Goal: Communication & Community: Share content

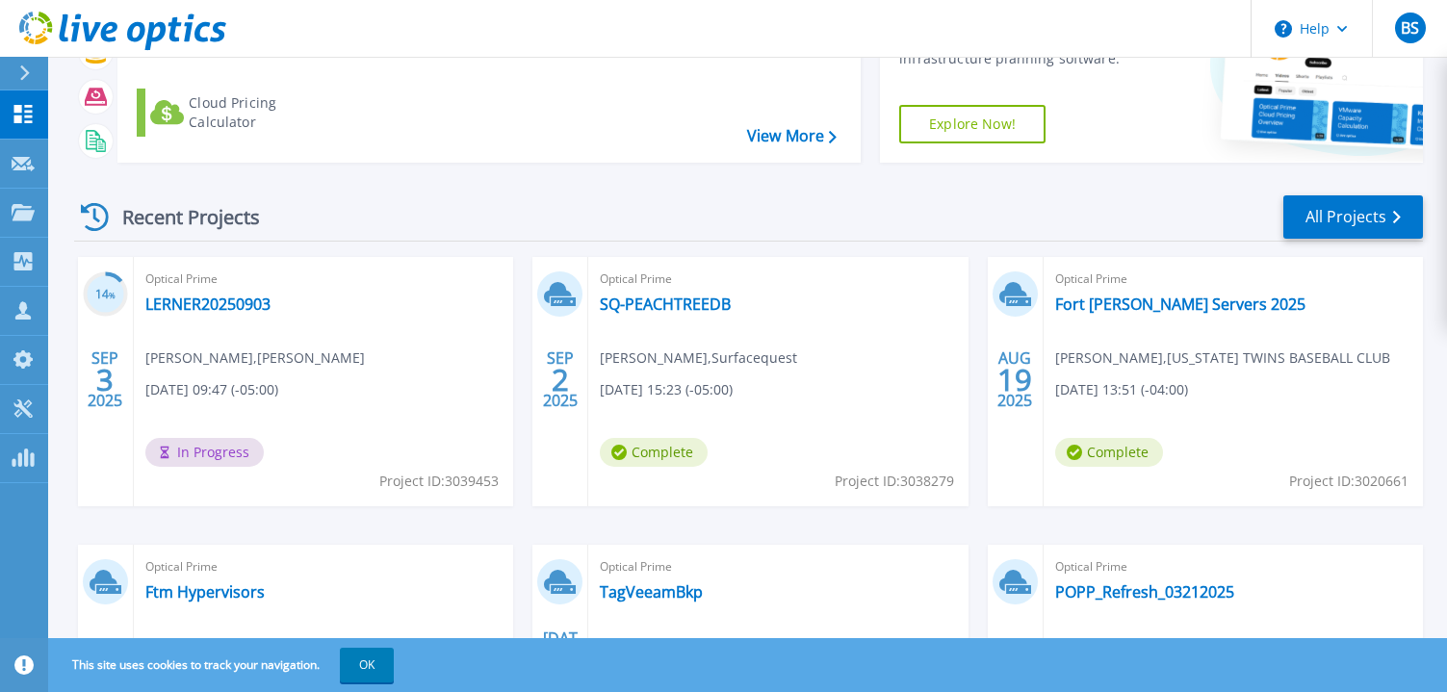
scroll to position [193, 0]
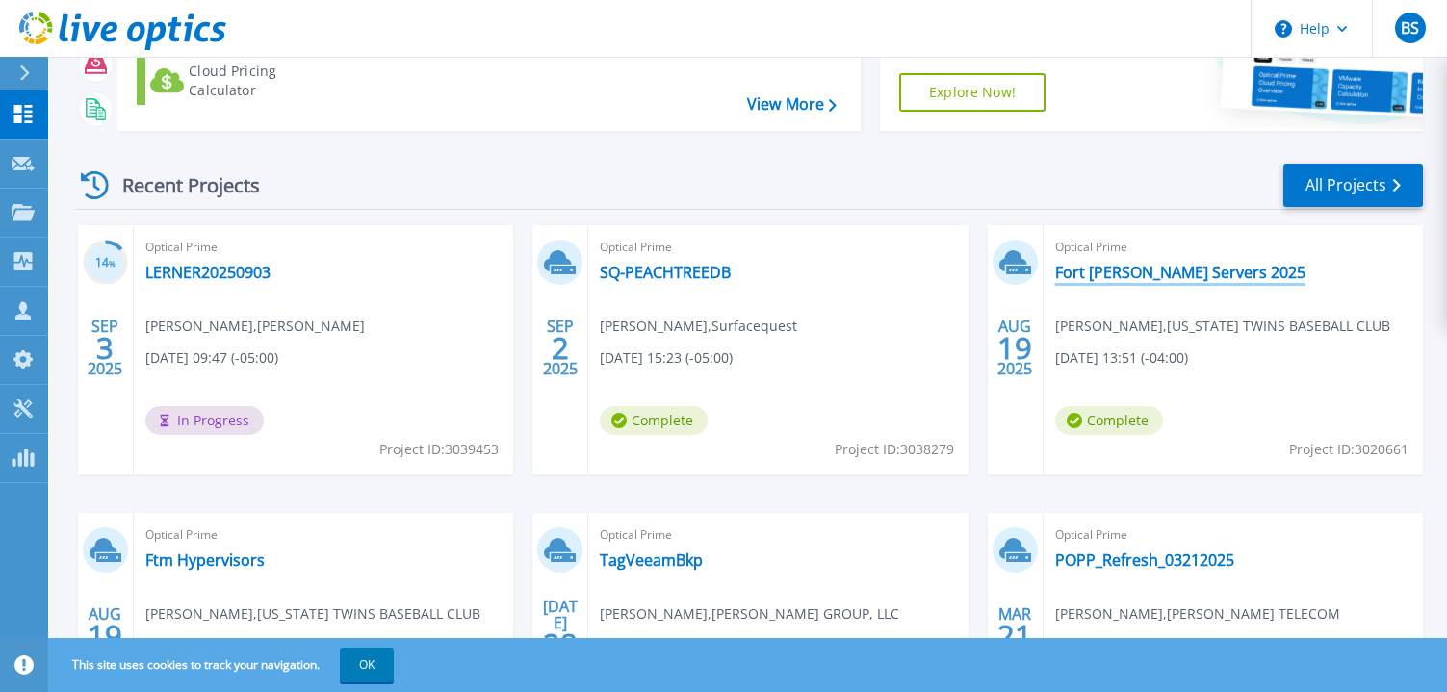
click at [1160, 274] on link "Fort [PERSON_NAME] Servers 2025" at bounding box center [1180, 272] width 250 height 19
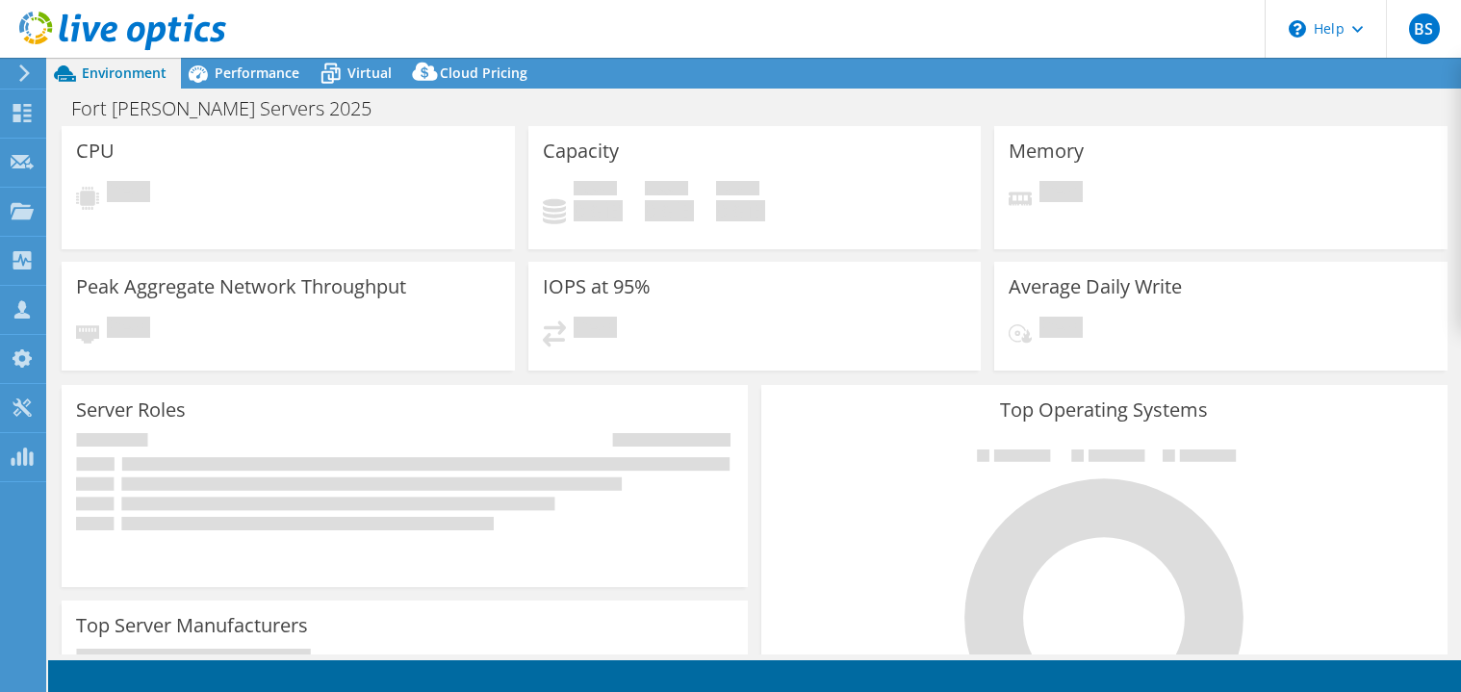
select select "USD"
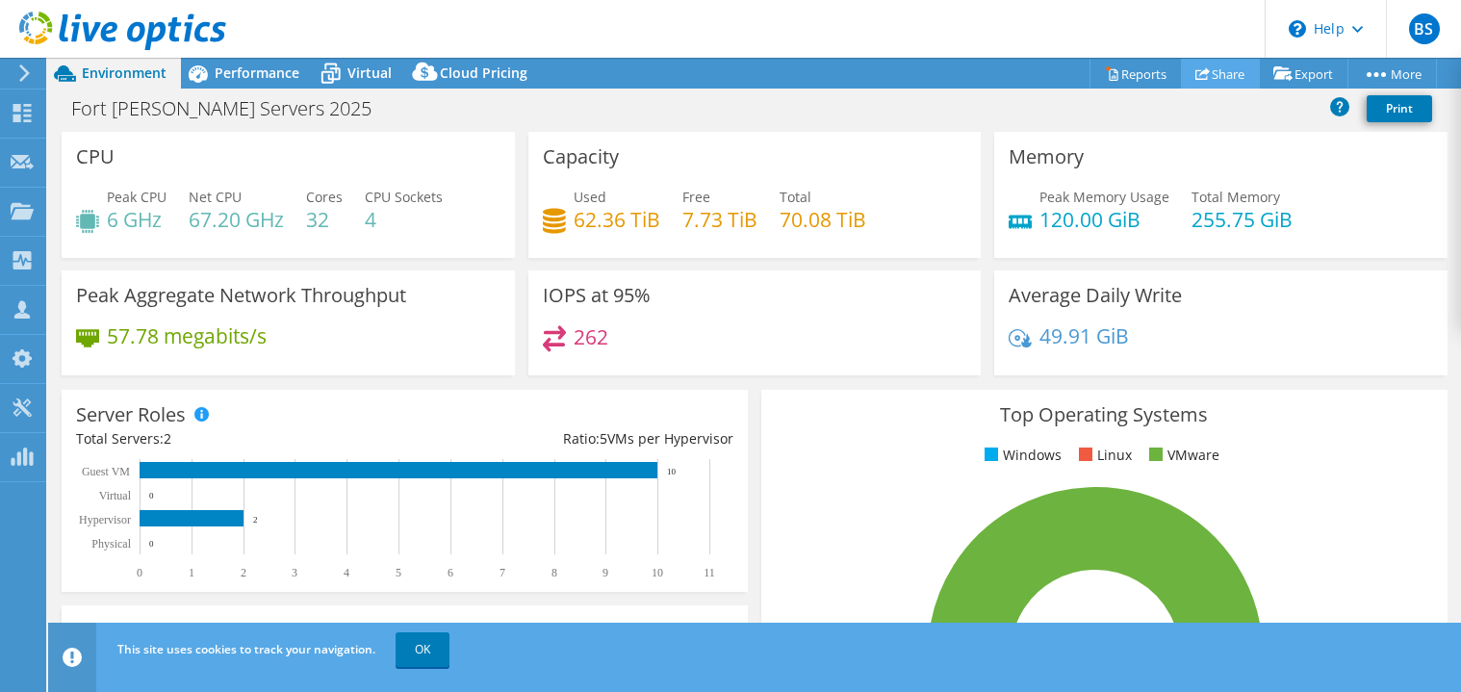
click at [1213, 74] on link "Share" at bounding box center [1220, 74] width 79 height 30
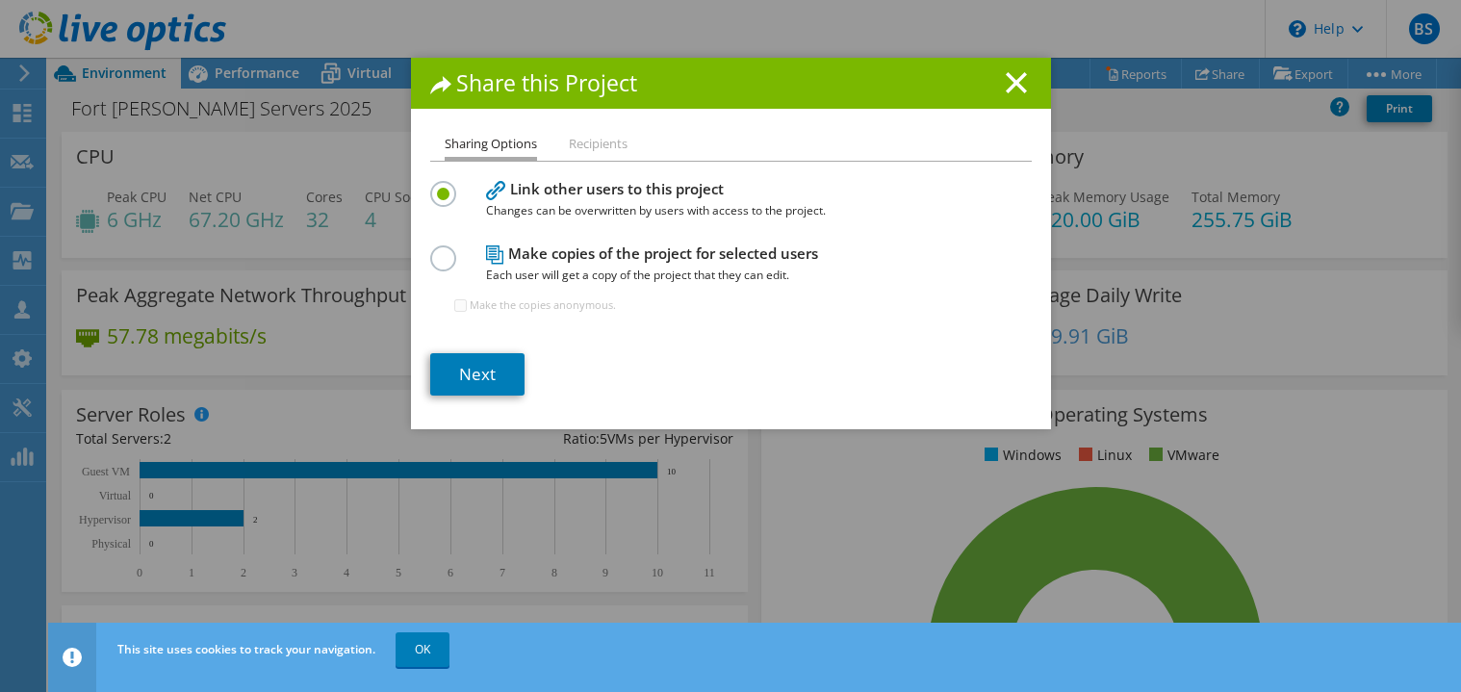
click at [430, 250] on label at bounding box center [447, 247] width 34 height 5
click at [0, 0] on input "radio" at bounding box center [0, 0] width 0 height 0
click at [478, 378] on link "Next" at bounding box center [477, 374] width 94 height 42
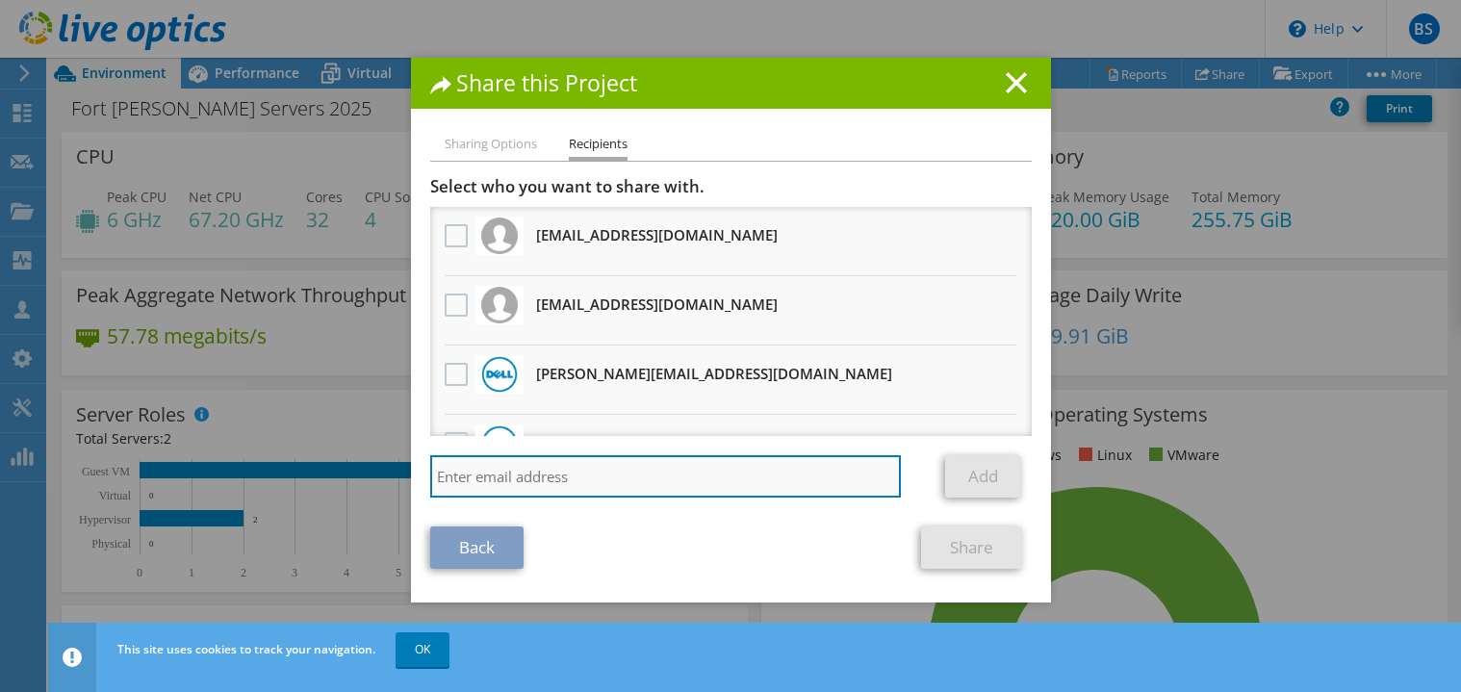
click at [564, 482] on input "search" at bounding box center [666, 476] width 472 height 42
type input "[EMAIL_ADDRESS][DOMAIN_NAME]"
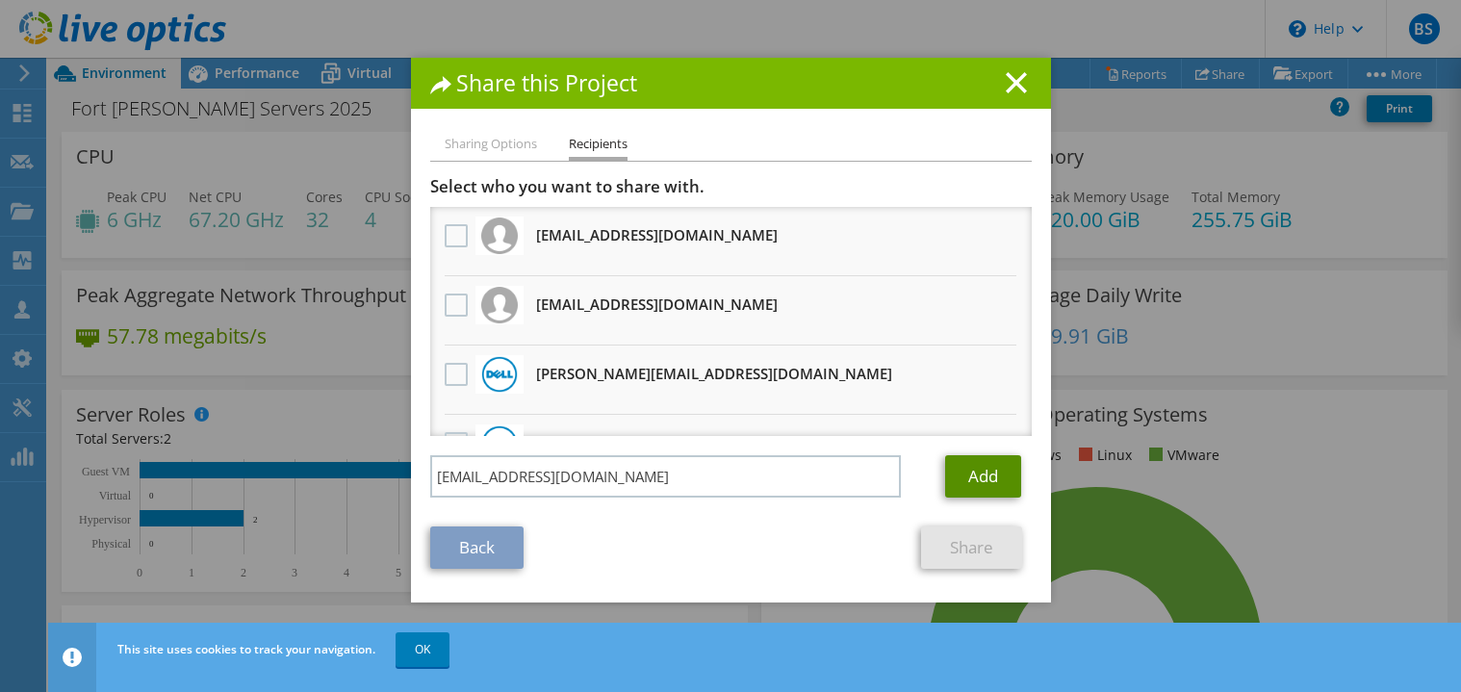
click at [963, 472] on link "Add" at bounding box center [983, 476] width 76 height 42
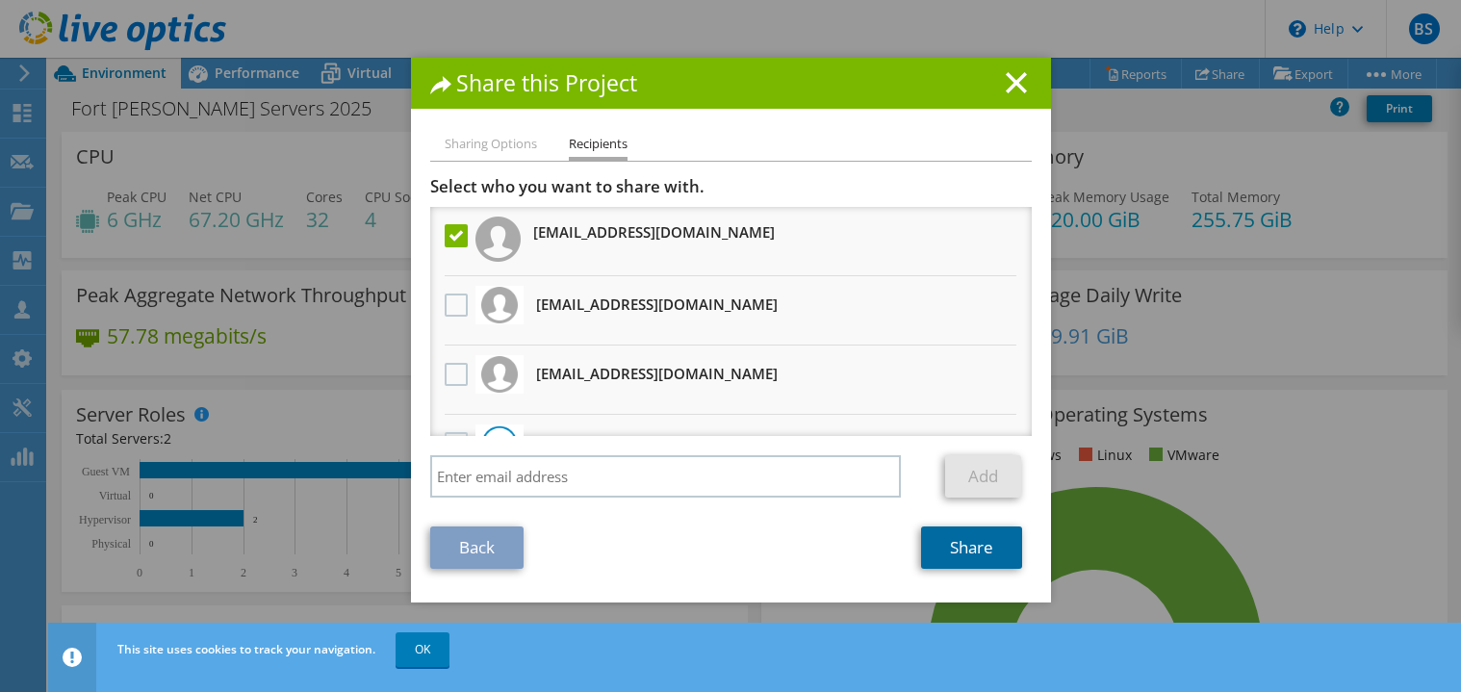
click at [973, 553] on link "Share" at bounding box center [971, 548] width 101 height 42
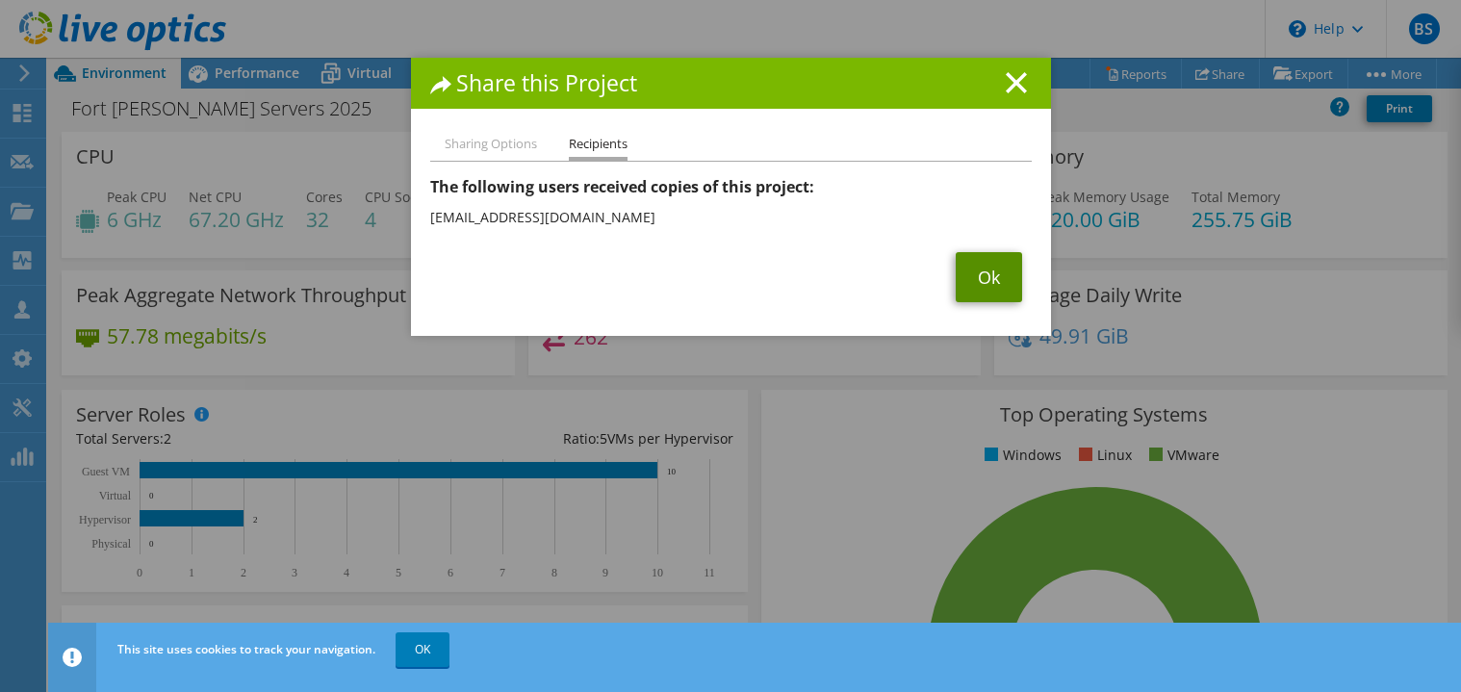
click at [986, 288] on link "Ok" at bounding box center [989, 277] width 66 height 50
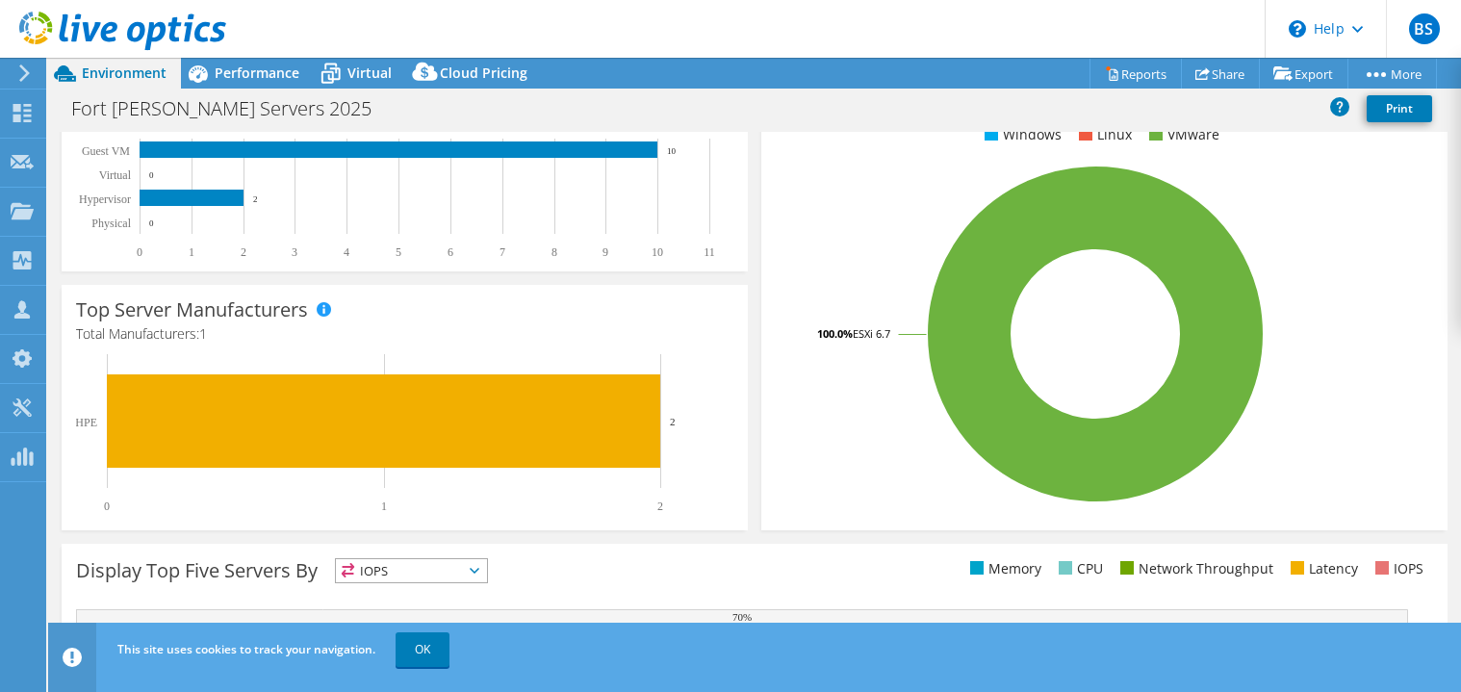
scroll to position [481, 0]
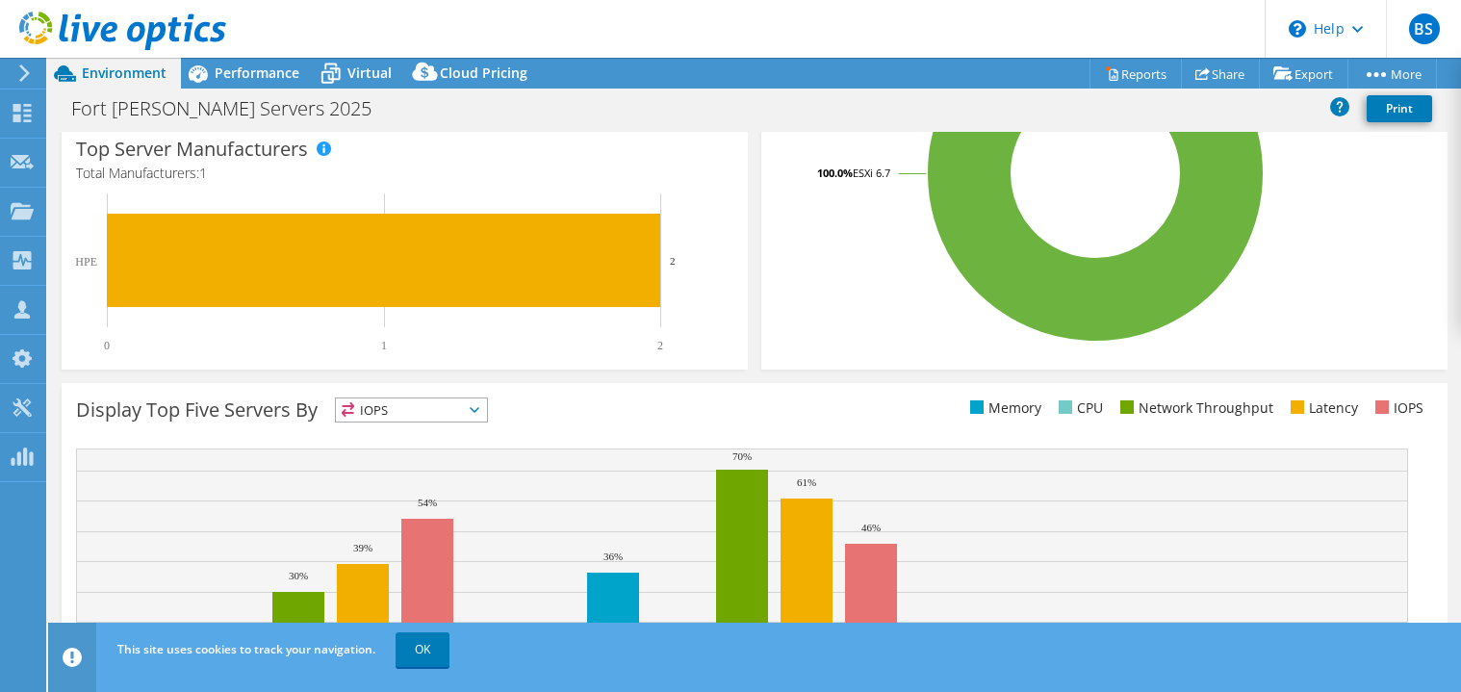
click at [97, 32] on icon at bounding box center [122, 31] width 207 height 39
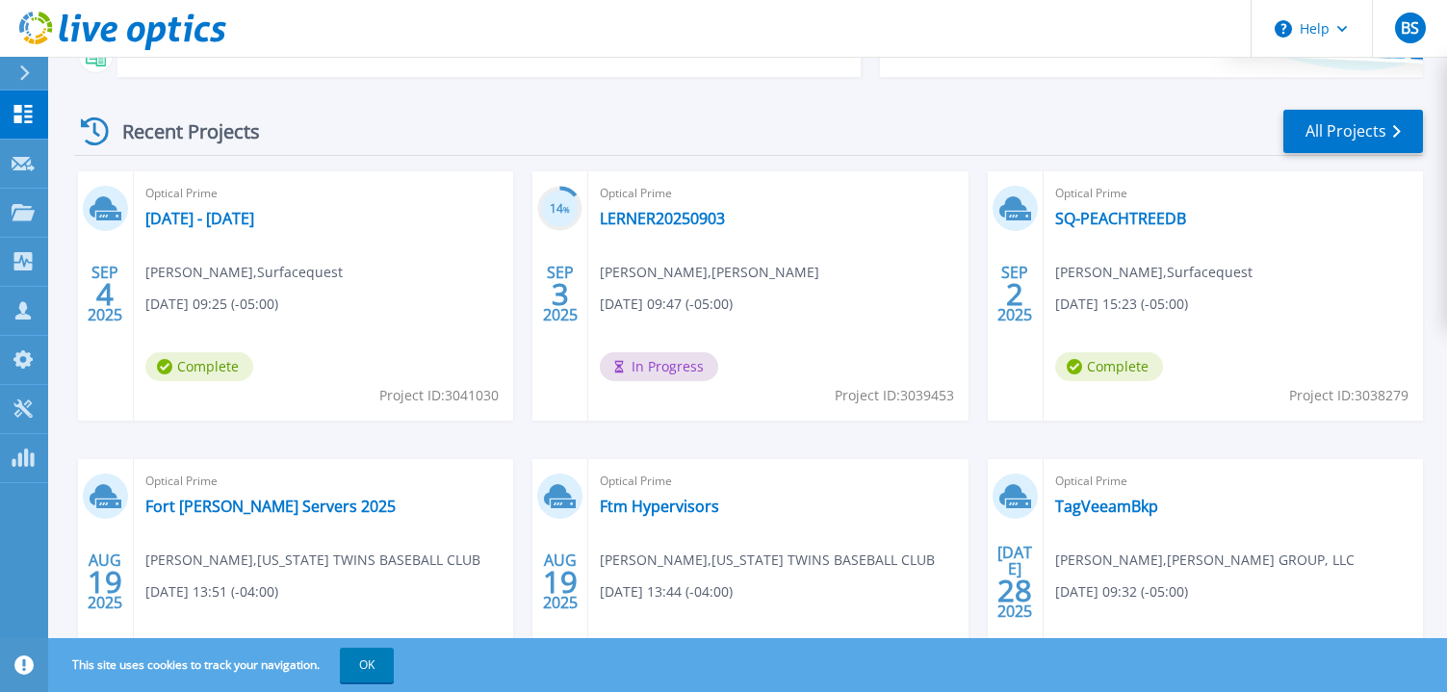
scroll to position [86, 0]
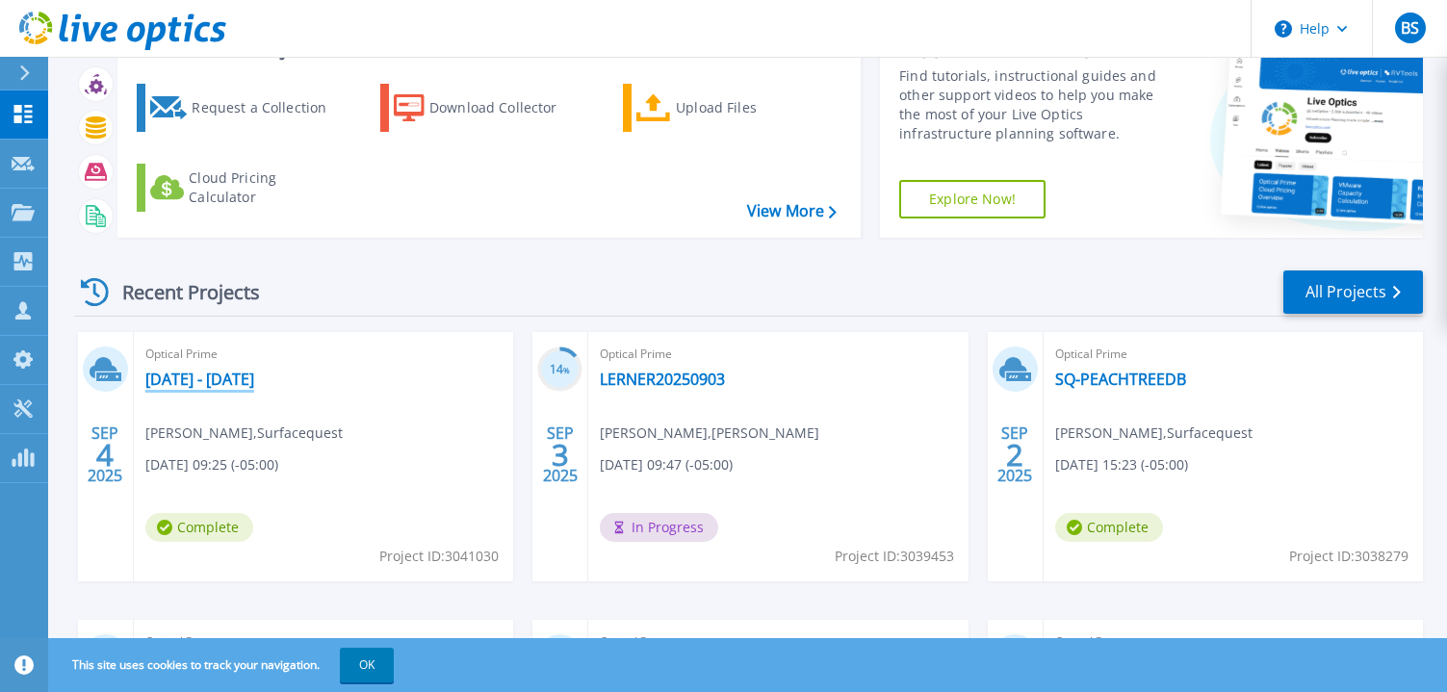
click at [203, 388] on link "09.02.25 - 09.03.25" at bounding box center [199, 379] width 109 height 19
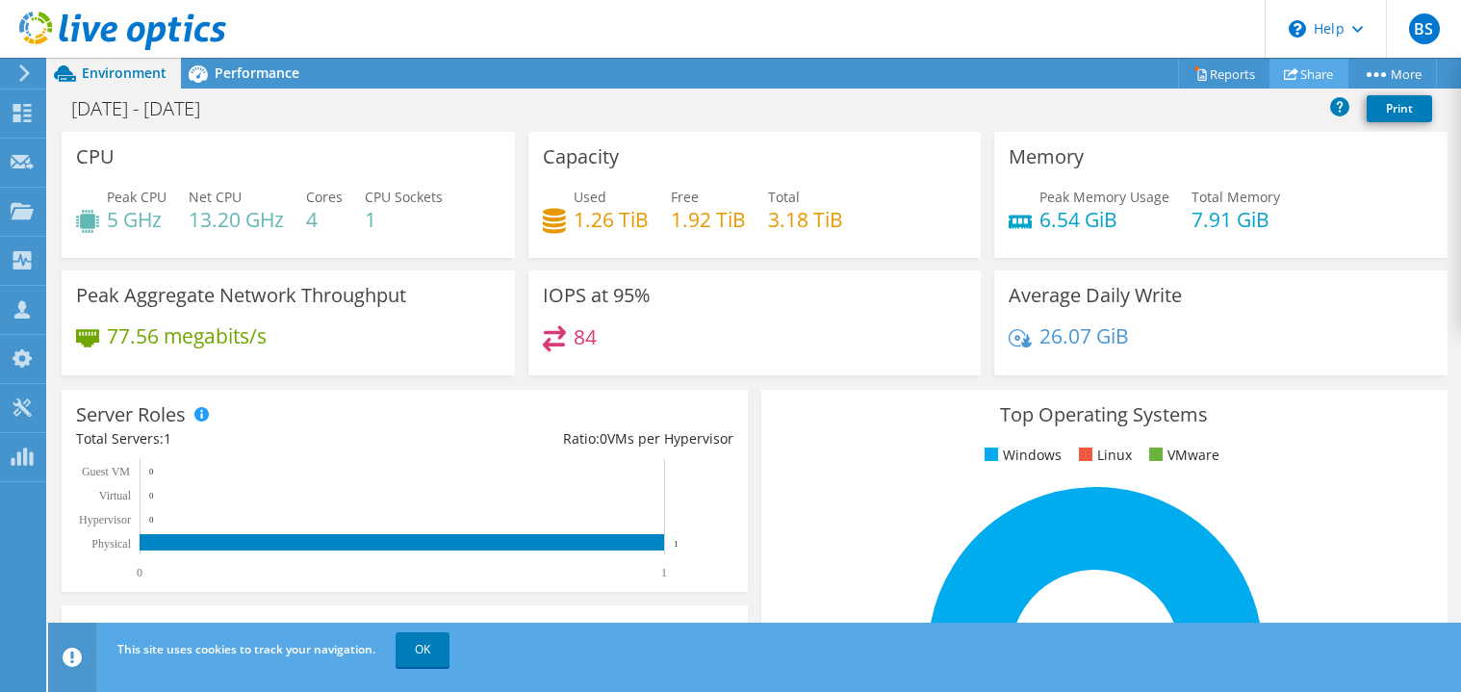
click at [1303, 72] on link "Share" at bounding box center [1309, 74] width 79 height 30
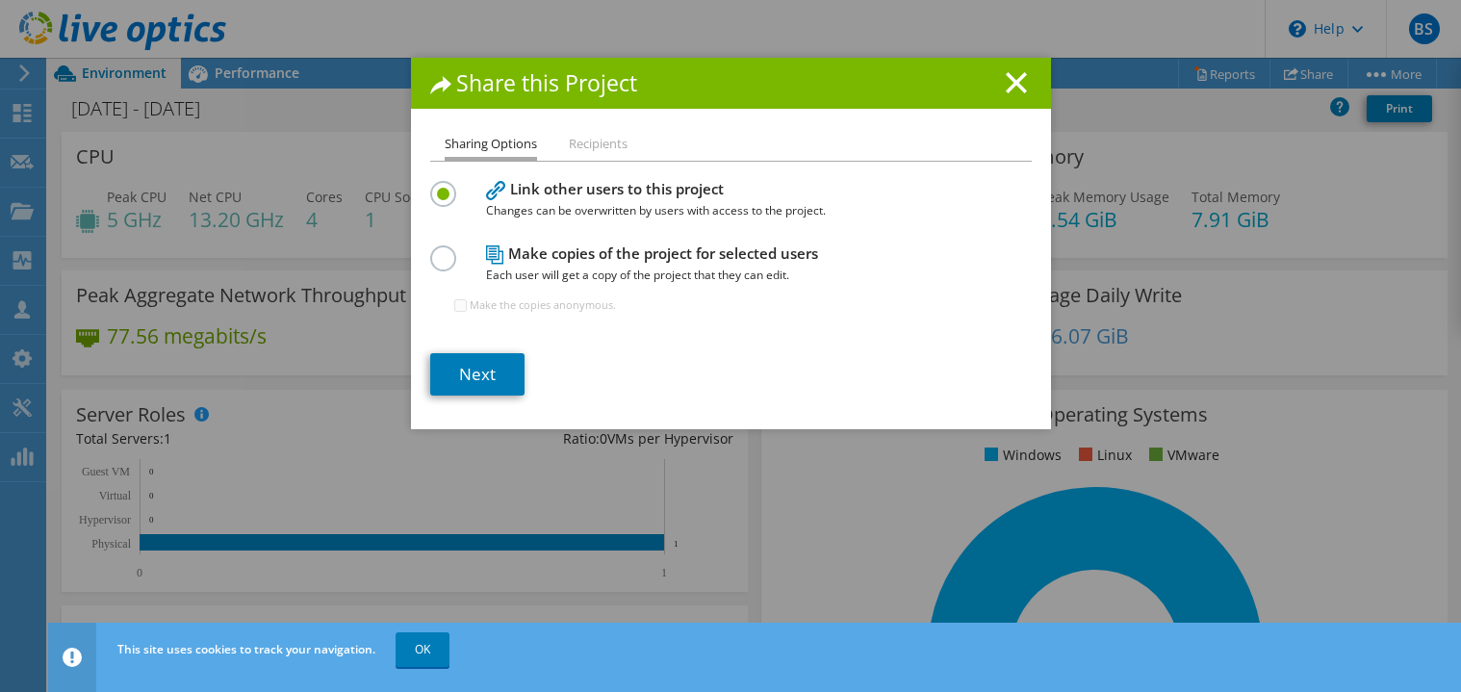
click at [430, 250] on label at bounding box center [447, 247] width 34 height 5
click at [0, 0] on input "radio" at bounding box center [0, 0] width 0 height 0
click at [466, 377] on link "Next" at bounding box center [477, 374] width 94 height 42
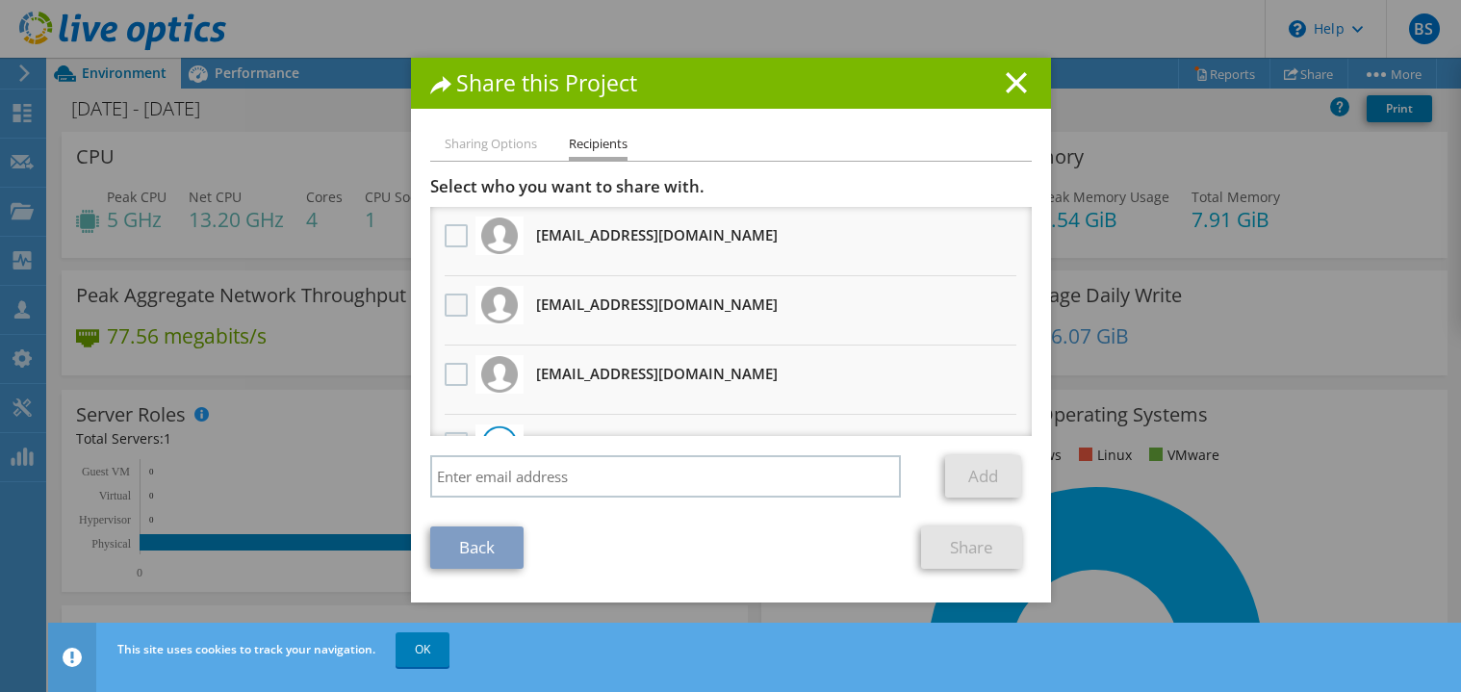
click at [445, 310] on label at bounding box center [459, 305] width 28 height 23
click at [0, 0] on input "checkbox" at bounding box center [0, 0] width 0 height 0
click at [953, 553] on link "Share" at bounding box center [971, 548] width 101 height 42
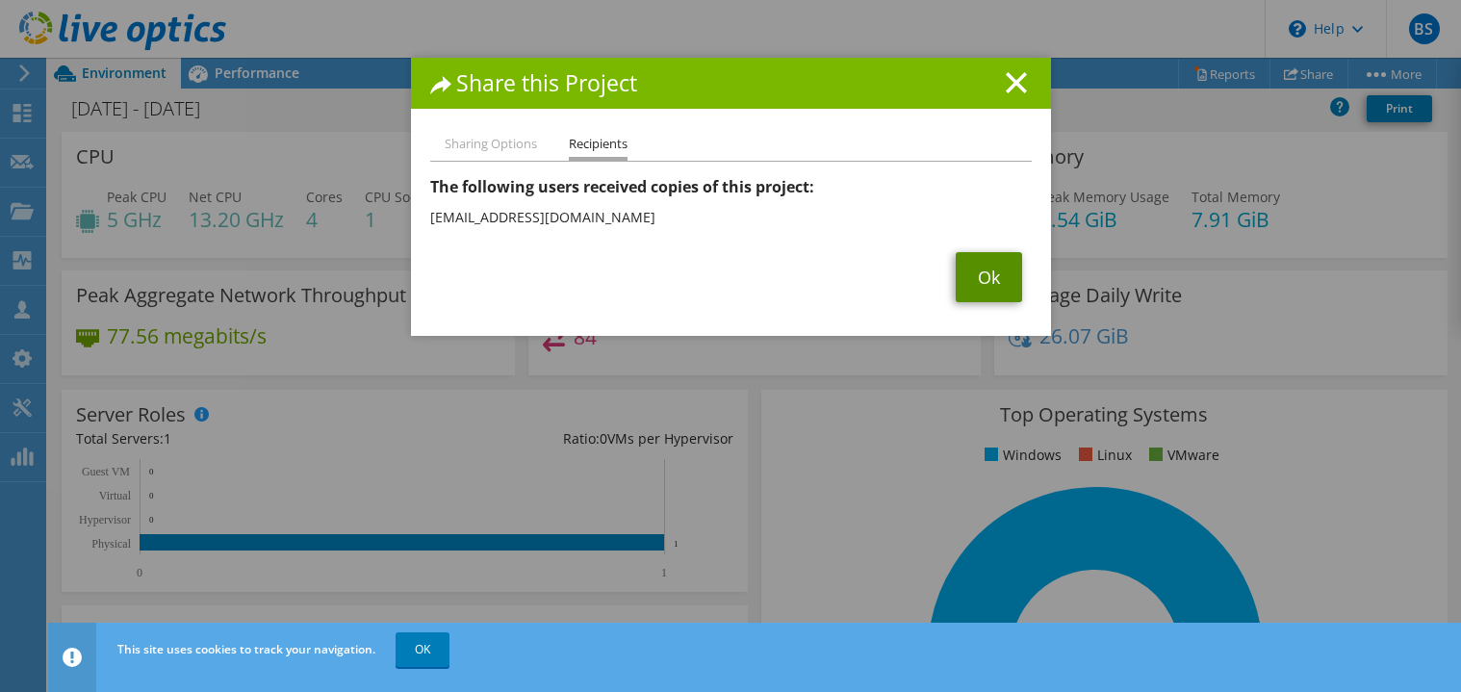
click at [974, 265] on link "Ok" at bounding box center [989, 277] width 66 height 50
